Goal: Transaction & Acquisition: Subscribe to service/newsletter

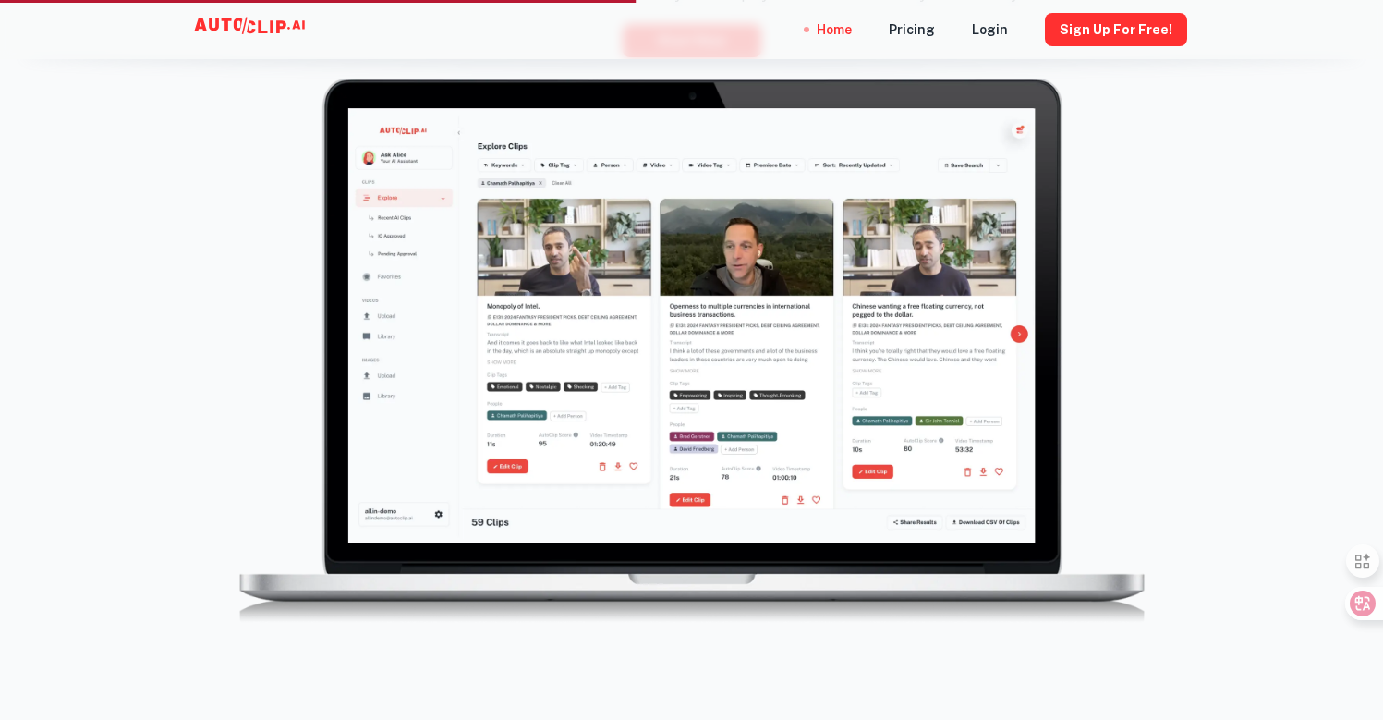
scroll to position [23, 0]
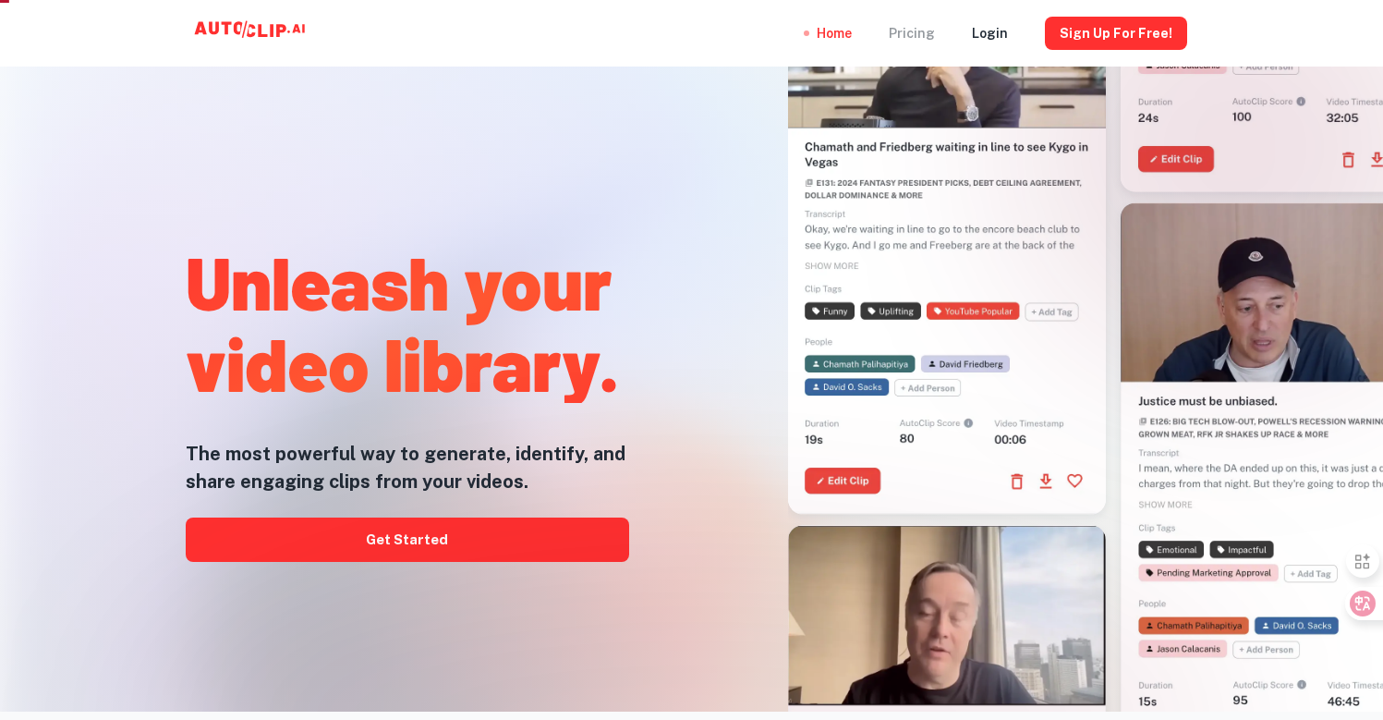
click at [935, 35] on div "Pricing" at bounding box center [912, 33] width 46 height 67
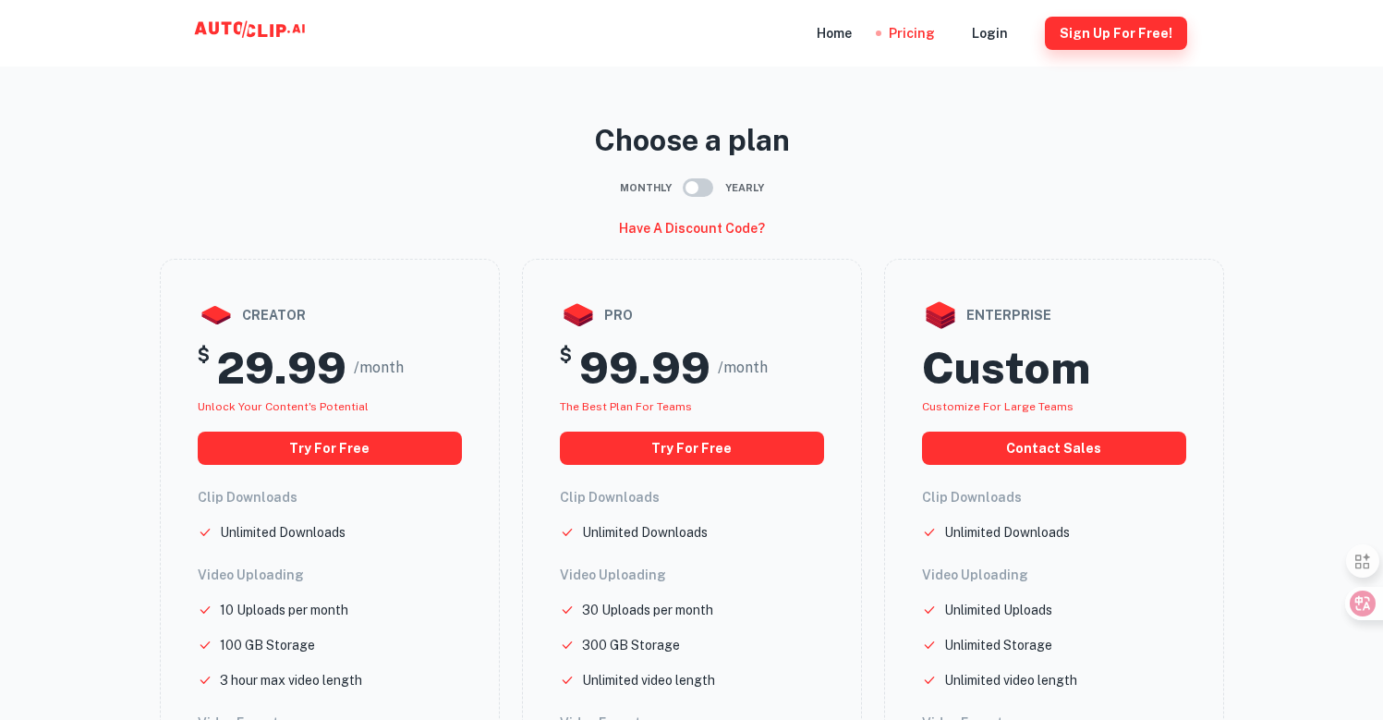
click at [1133, 21] on button "Sign Up for free!" at bounding box center [1116, 33] width 142 height 33
